Goal: Navigation & Orientation: Find specific page/section

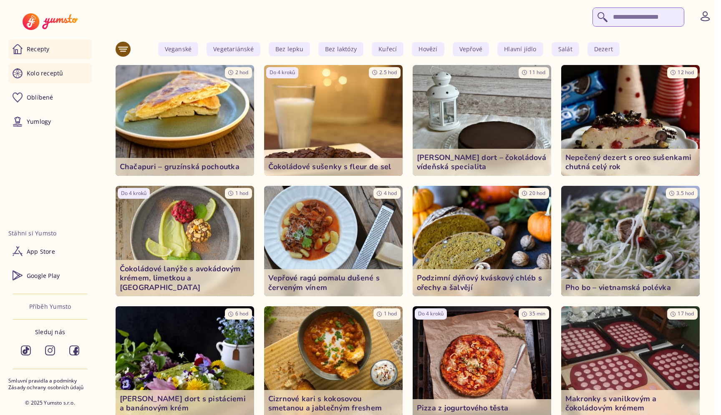
click at [61, 64] on link "Kolo receptů" at bounding box center [49, 73] width 83 height 20
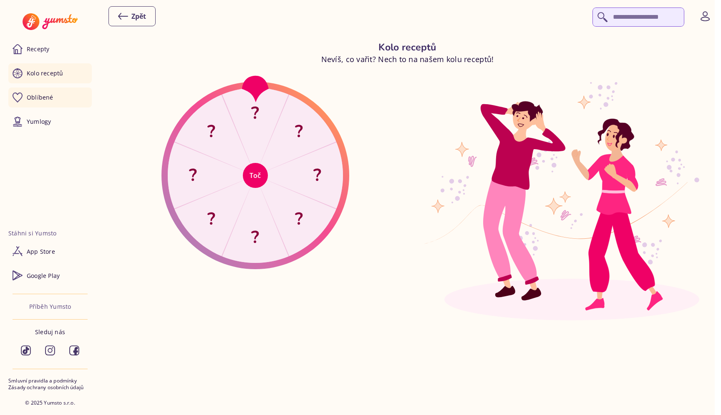
click at [42, 93] on link "Oblíbené" at bounding box center [49, 98] width 83 height 20
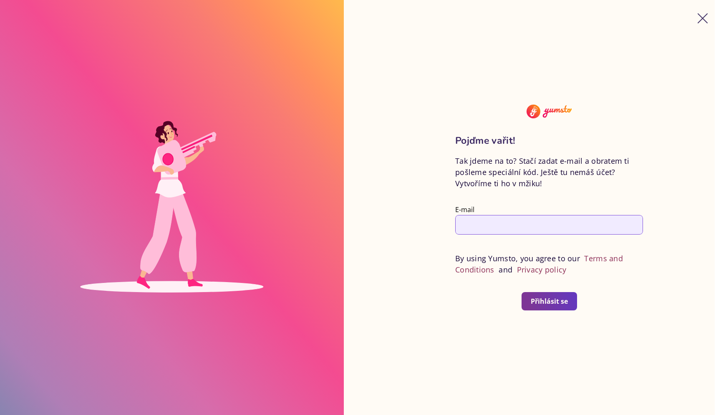
click at [705, 19] on icon "button" at bounding box center [702, 18] width 10 height 10
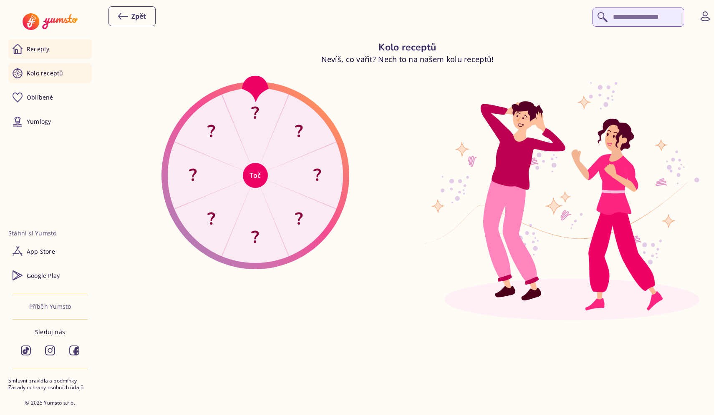
click at [51, 49] on link "Recepty" at bounding box center [49, 49] width 83 height 20
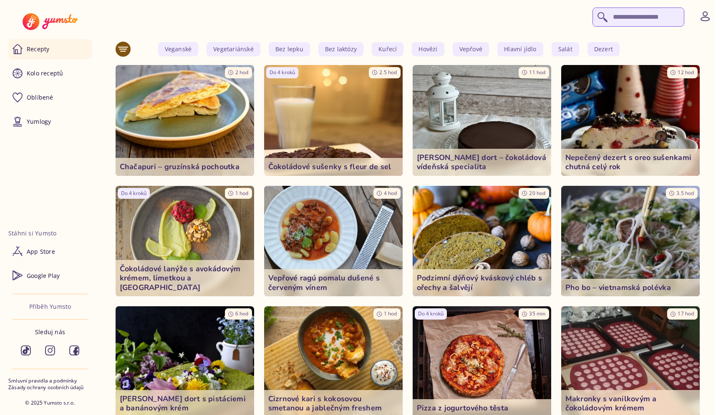
click at [67, 50] on link "Recepty" at bounding box center [49, 49] width 83 height 20
click at [399, 16] on div at bounding box center [410, 16] width 604 height 21
